Goal: Task Accomplishment & Management: Use online tool/utility

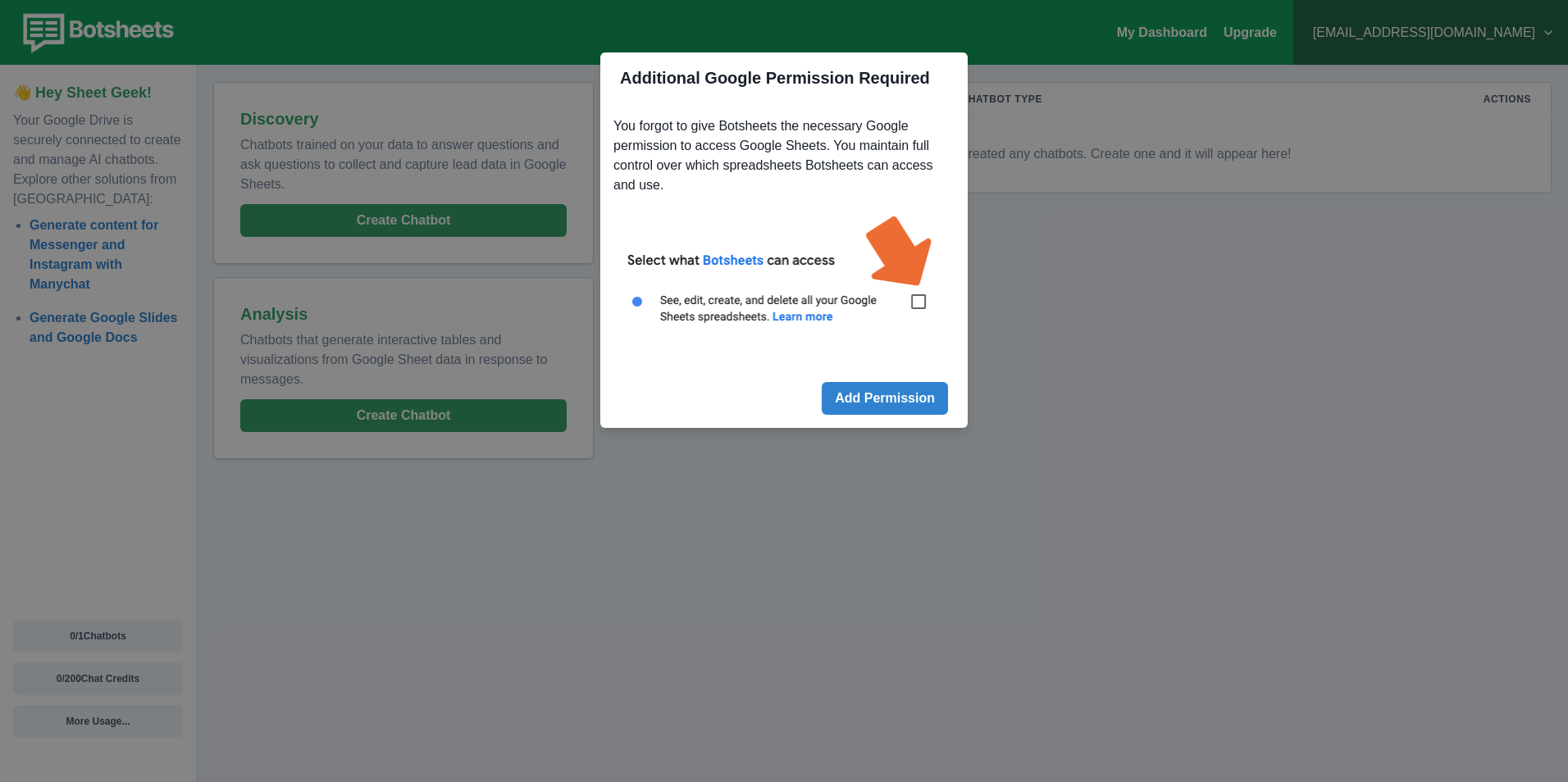
click at [926, 308] on img at bounding box center [784, 278] width 341 height 154
click at [921, 314] on img at bounding box center [784, 278] width 341 height 154
click at [919, 301] on img at bounding box center [784, 278] width 341 height 154
click at [921, 304] on img at bounding box center [784, 278] width 341 height 154
click at [917, 306] on img at bounding box center [784, 278] width 341 height 154
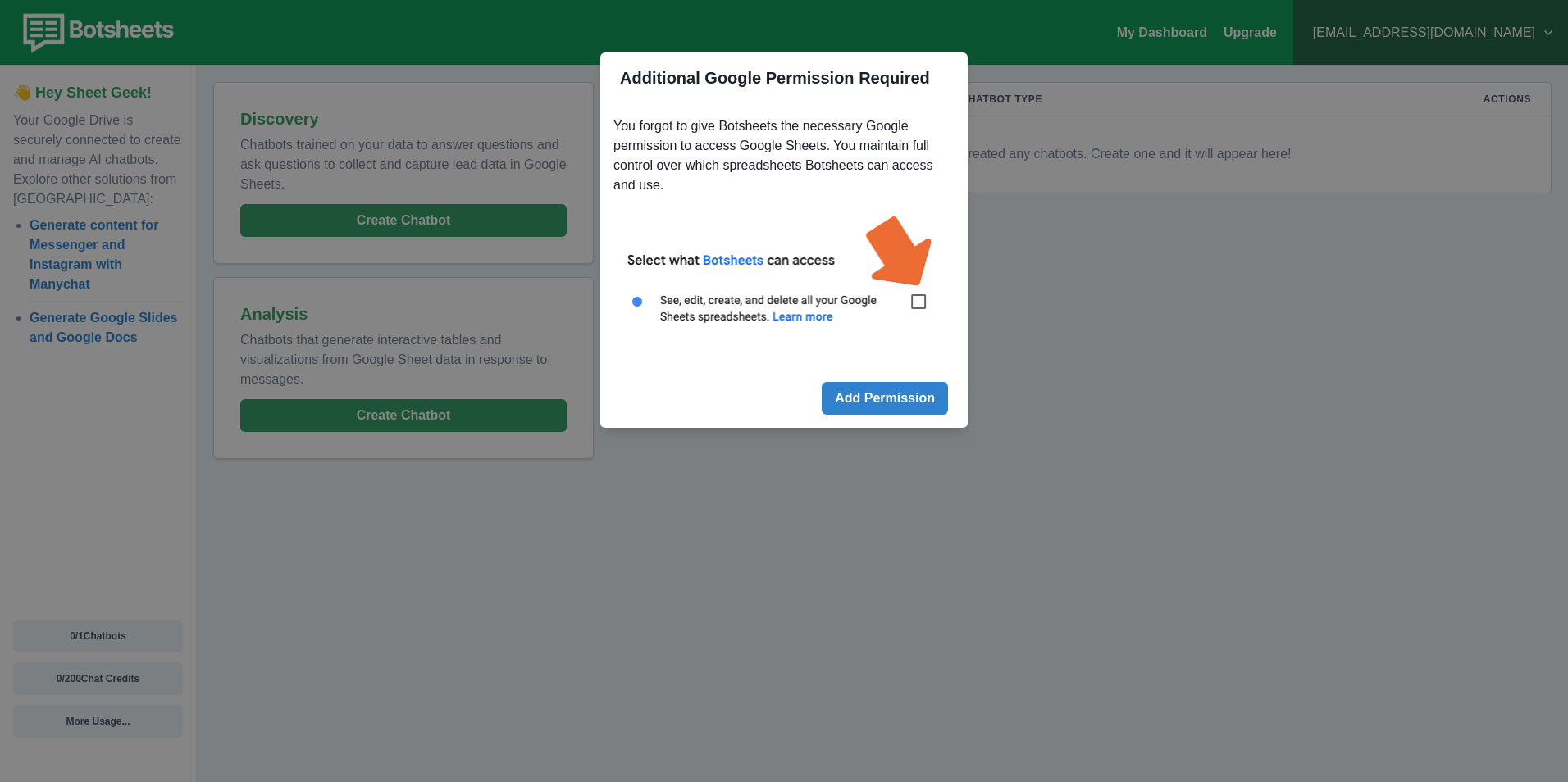
click at [916, 301] on img at bounding box center [784, 278] width 341 height 154
click at [907, 392] on button "Add Permission" at bounding box center [884, 399] width 126 height 33
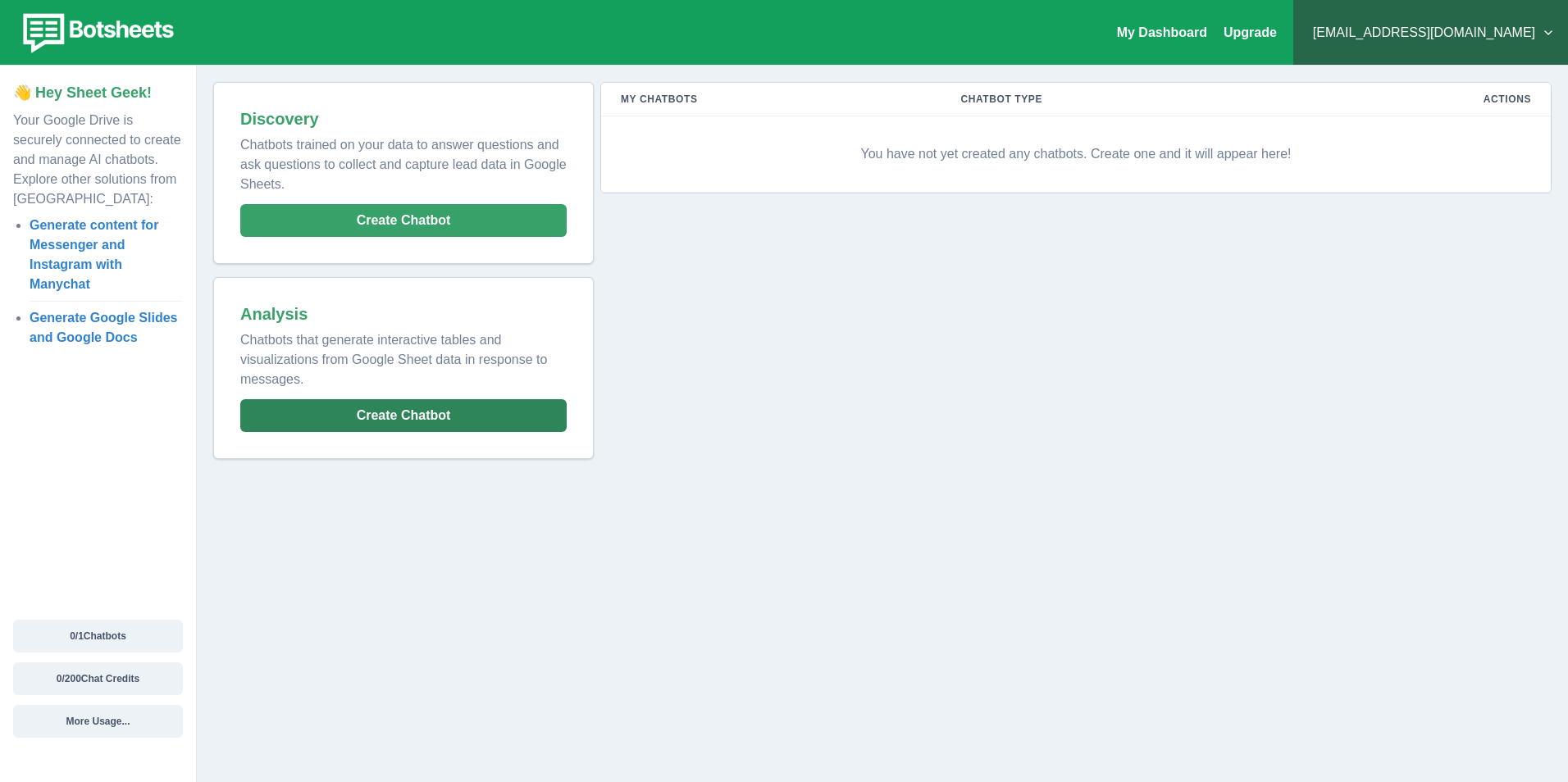
click at [348, 416] on button "Create Chatbot" at bounding box center [404, 416] width 327 height 33
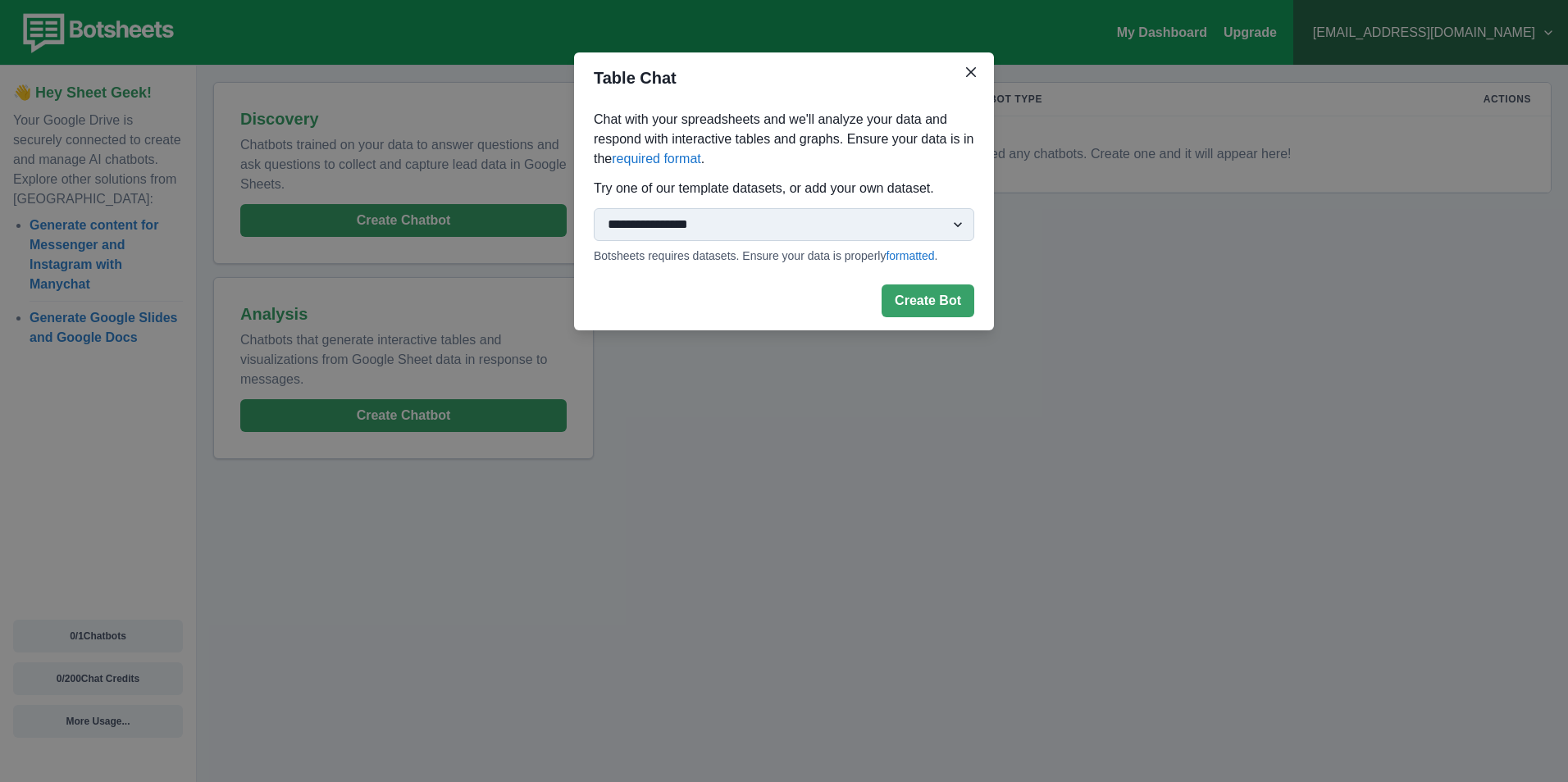
click at [722, 220] on select "**********" at bounding box center [784, 225] width 380 height 33
click at [687, 385] on div "**********" at bounding box center [784, 391] width 1568 height 782
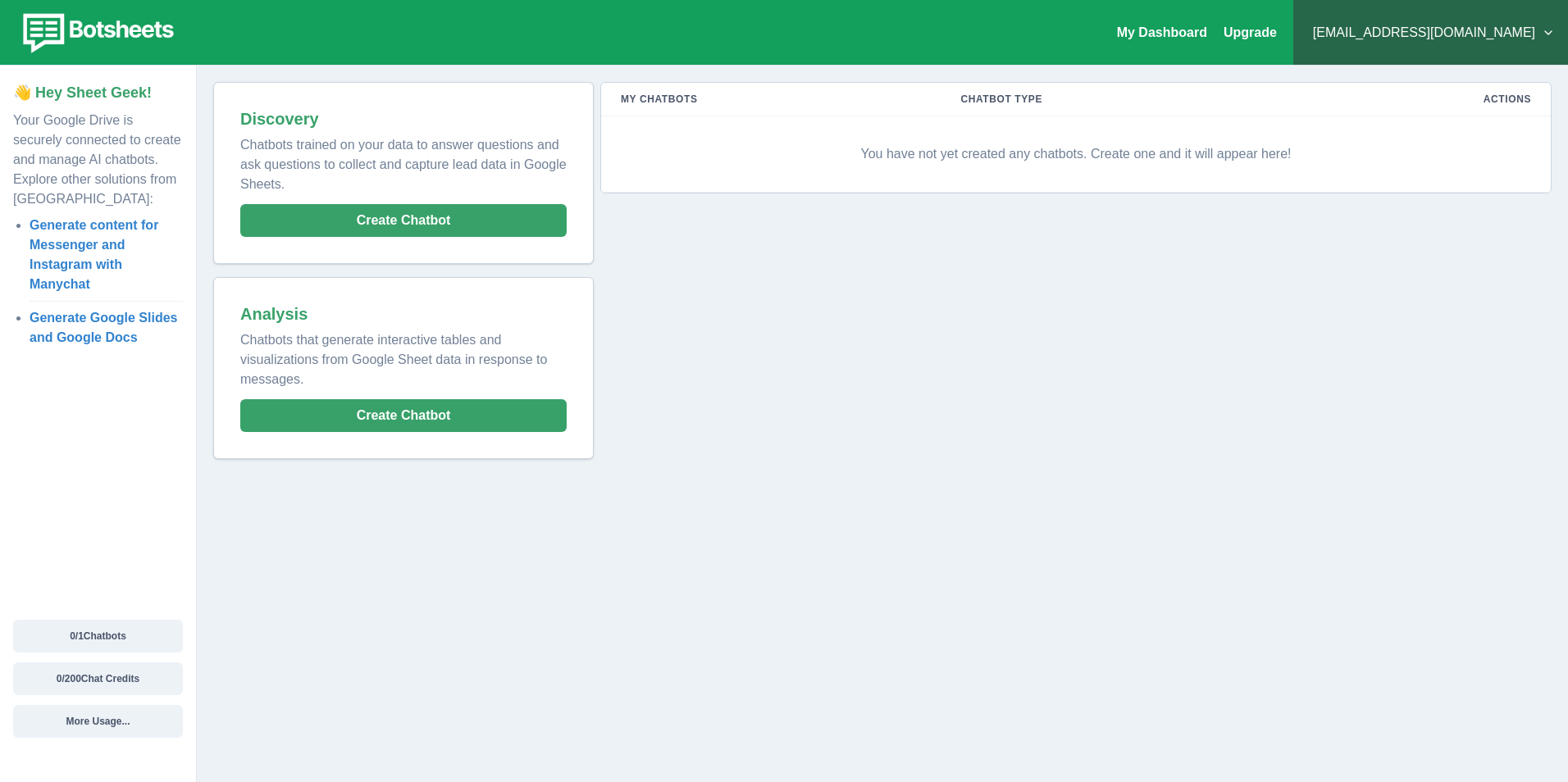
click at [1059, 158] on p "You have not yet created any chatbots. Create one and it will appear here!" at bounding box center [1075, 154] width 910 height 50
click at [1207, 33] on link "My Dashboard" at bounding box center [1161, 32] width 90 height 14
click at [394, 217] on button "Create Chatbot" at bounding box center [404, 221] width 327 height 33
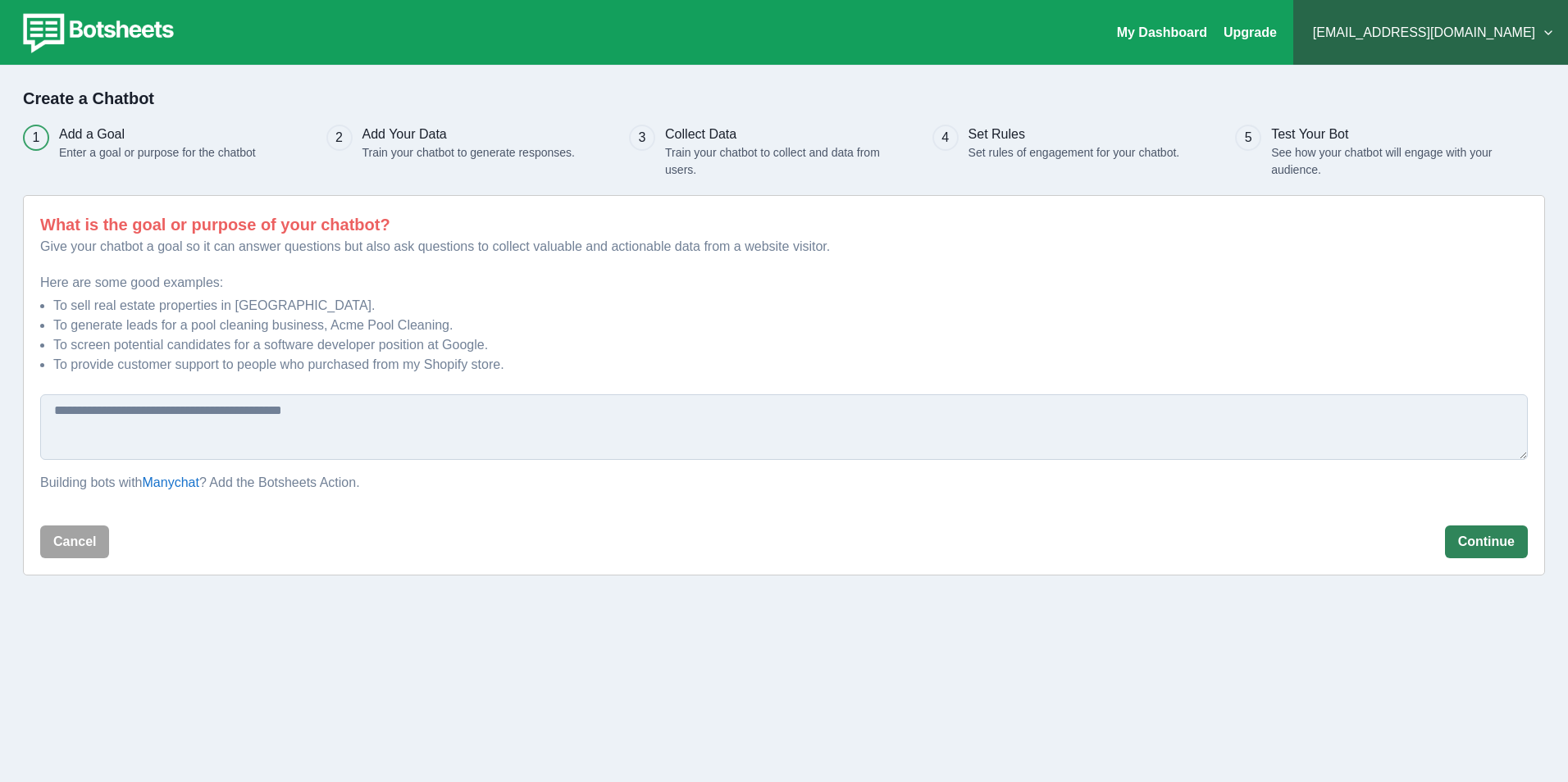
click at [1467, 540] on button "Continue" at bounding box center [1485, 542] width 83 height 33
click at [179, 417] on textarea at bounding box center [784, 427] width 1487 height 66
click at [188, 487] on link "Manychat" at bounding box center [170, 482] width 56 height 14
